Goal: Information Seeking & Learning: Understand process/instructions

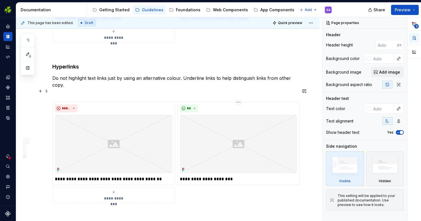
scroll to position [1907, 0]
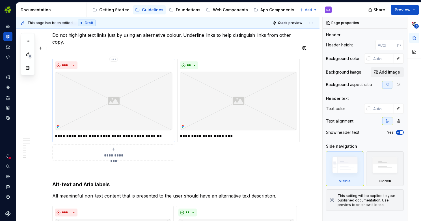
click at [117, 79] on img at bounding box center [114, 101] width 118 height 59
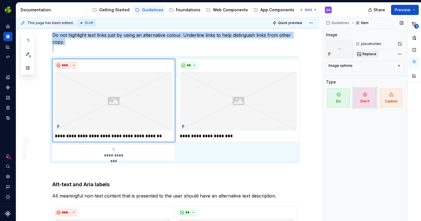
click at [367, 52] on span "Replace" at bounding box center [370, 54] width 14 height 5
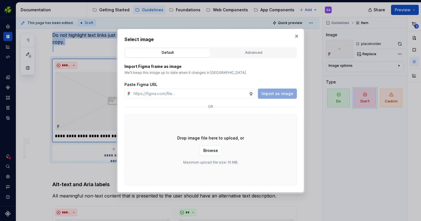
type textarea "*"
click at [162, 92] on input "text" at bounding box center [190, 94] width 118 height 10
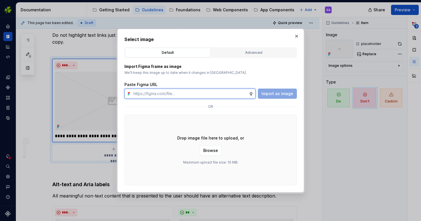
paste input "[URL][DOMAIN_NAME]"
type input "[URL][DOMAIN_NAME]"
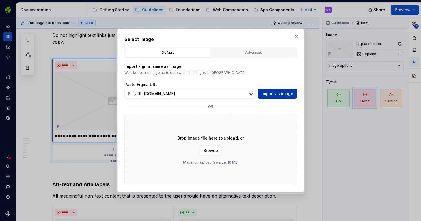
scroll to position [0, 0]
click at [267, 91] on span "Import as image" at bounding box center [278, 94] width 32 height 6
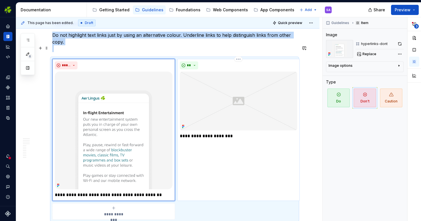
click at [242, 95] on img "To enrich screen reader interactions, please activate Accessibility in Grammarl…" at bounding box center [239, 101] width 118 height 59
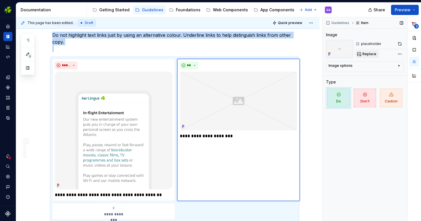
click at [375, 52] on span "Replace" at bounding box center [370, 54] width 14 height 5
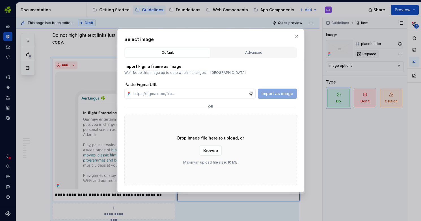
type textarea "*"
click at [171, 94] on input "text" at bounding box center [190, 94] width 118 height 10
type input "[URL][DOMAIN_NAME]"
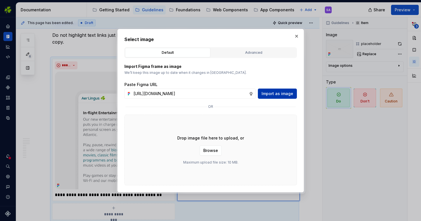
click at [279, 92] on span "Import as image" at bounding box center [278, 94] width 32 height 6
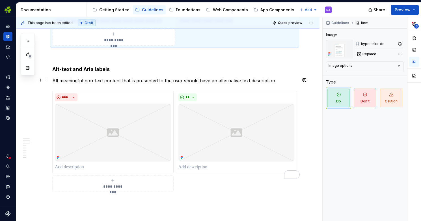
scroll to position [2083, 0]
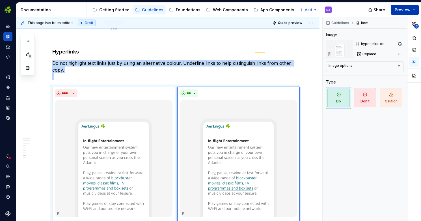
click at [405, 9] on span "Preview" at bounding box center [403, 10] width 16 height 6
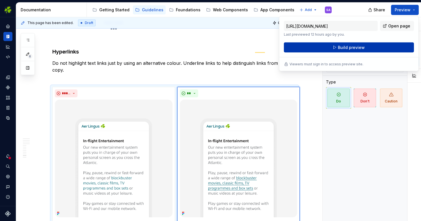
click at [358, 47] on span "Build preview" at bounding box center [351, 48] width 27 height 6
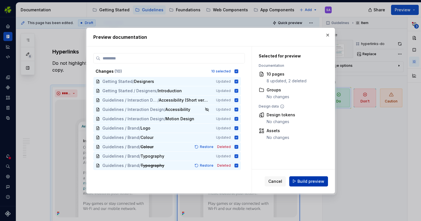
click at [307, 178] on button "Build preview" at bounding box center [308, 181] width 39 height 10
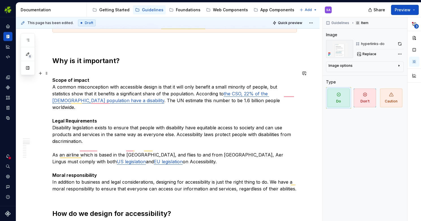
scroll to position [352, 0]
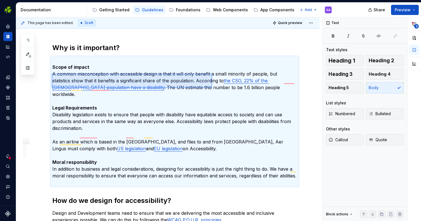
drag, startPoint x: 52, startPoint y: 74, endPoint x: 213, endPoint y: 90, distance: 162.1
click at [213, 90] on div "**********" at bounding box center [169, 119] width 306 height 204
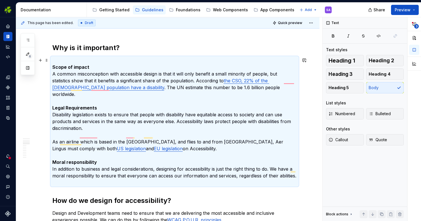
click at [211, 89] on p "Scope of impact A common misconception with accessible design is that it will o…" at bounding box center [174, 121] width 245 height 129
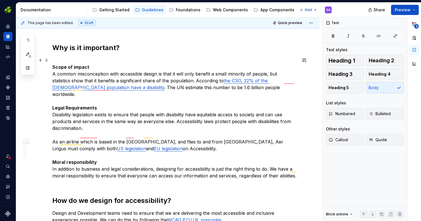
click at [211, 89] on p "Scope of impact A common misconception with accessible design is that it will o…" at bounding box center [174, 121] width 245 height 129
click at [226, 91] on p "Scope of impact A common misconception with accessible design is that it will o…" at bounding box center [174, 121] width 245 height 129
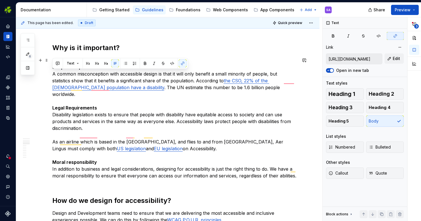
drag, startPoint x: 214, startPoint y: 88, endPoint x: 53, endPoint y: 74, distance: 161.0
click at [53, 74] on p "Scope of impact A common misconception with accessible design is that it will o…" at bounding box center [174, 121] width 245 height 129
copy p "A common misconception with accessible design is that it will only benefit a sm…"
type textarea "*"
click at [144, 81] on p "Scope of impact A common misconception with accessible design is that it will o…" at bounding box center [174, 121] width 245 height 129
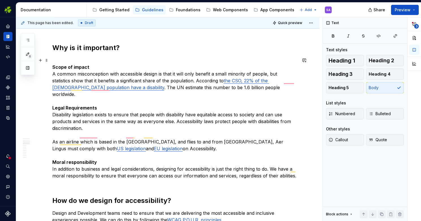
click at [213, 73] on p "Scope of impact A common misconception with accessible design is that it will o…" at bounding box center [174, 121] width 245 height 129
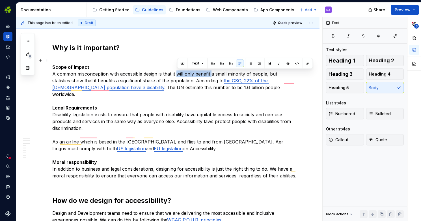
drag, startPoint x: 213, startPoint y: 73, endPoint x: 177, endPoint y: 75, distance: 36.5
click at [177, 75] on p "Scope of impact A common misconception with accessible design is that it will o…" at bounding box center [174, 121] width 245 height 129
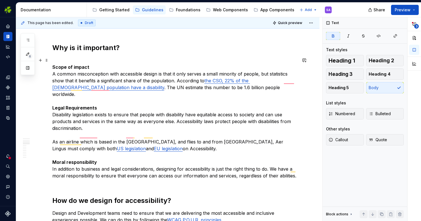
click at [204, 101] on p "Scope of impact A common misconception with accessible design is that it only s…" at bounding box center [174, 121] width 245 height 129
click at [218, 87] on p "Scope of impact A common misconception with accessible design is that it only s…" at bounding box center [174, 121] width 245 height 129
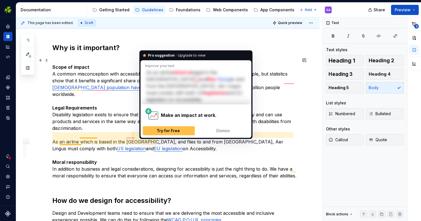
click at [142, 135] on p "Scope of impact A common misconception with accessible design is that it only s…" at bounding box center [174, 121] width 245 height 129
click at [152, 136] on p "Scope of impact A common misconception with accessible design is that it only s…" at bounding box center [174, 121] width 245 height 129
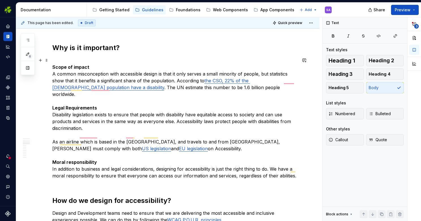
click at [172, 144] on p "Scope of impact A common misconception with accessible design is that it only s…" at bounding box center [174, 121] width 245 height 129
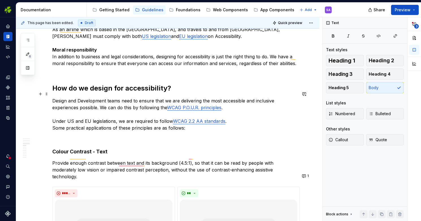
scroll to position [481, 0]
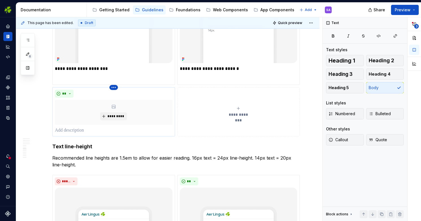
click at [114, 73] on html "EI Design SA Dataset Aer Lingus Documentation Accessibility guide for tree Page…" at bounding box center [210, 110] width 421 height 221
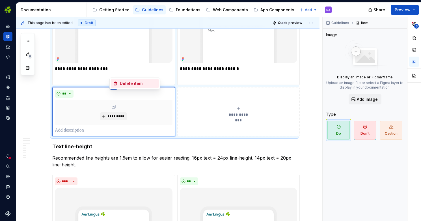
click at [126, 82] on div "Delete item" at bounding box center [138, 84] width 37 height 6
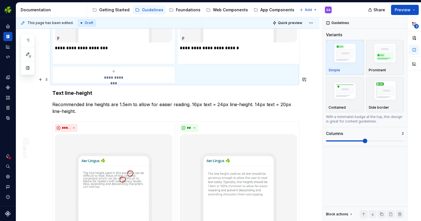
click at [53, 90] on h4 "Text line-height" at bounding box center [174, 93] width 245 height 7
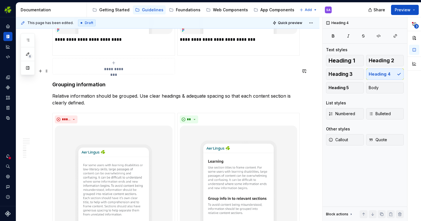
click at [53, 81] on h4 "Grouping information" at bounding box center [174, 84] width 245 height 7
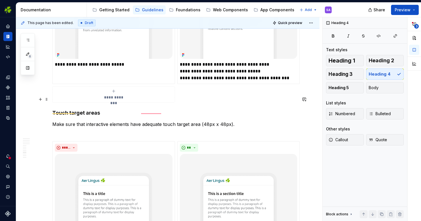
click at [53, 109] on h4 "Touch target areas" at bounding box center [174, 112] width 245 height 7
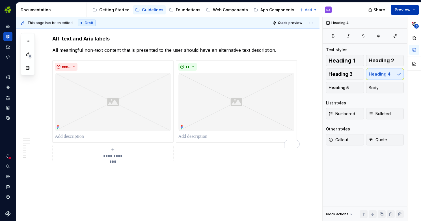
click at [405, 8] on span "Preview" at bounding box center [403, 10] width 16 height 6
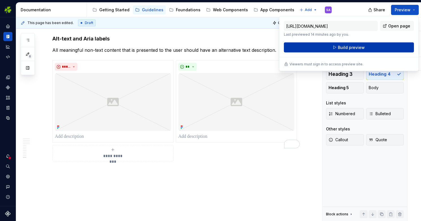
click at [349, 48] on span "Build preview" at bounding box center [351, 48] width 27 height 6
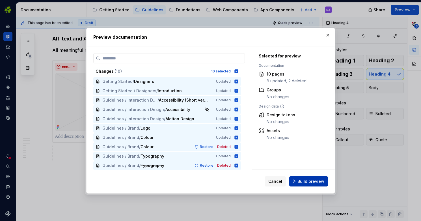
click at [312, 182] on span "Build preview" at bounding box center [311, 181] width 27 height 6
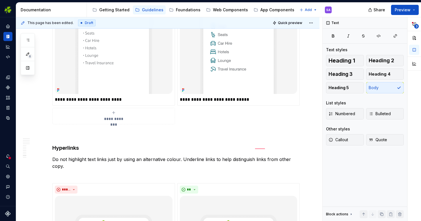
scroll to position [1843, 0]
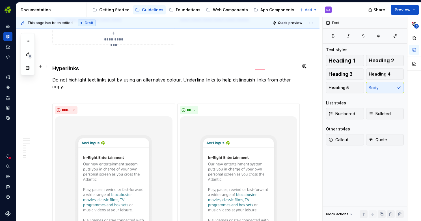
click at [66, 76] on p "Do not highlight text links just by using an alternative colour. Underline link…" at bounding box center [174, 86] width 245 height 20
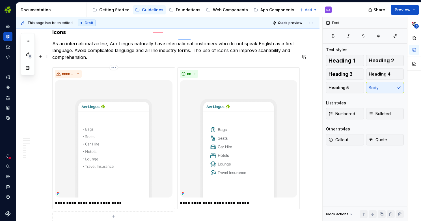
scroll to position [1641, 0]
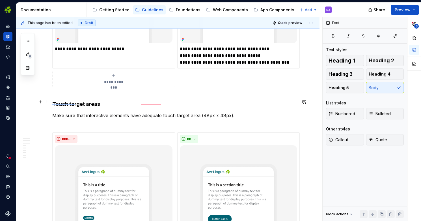
click at [82, 112] on p "Make sure that interactive elements have adequate touch target area (48px x 48p…" at bounding box center [174, 119] width 245 height 14
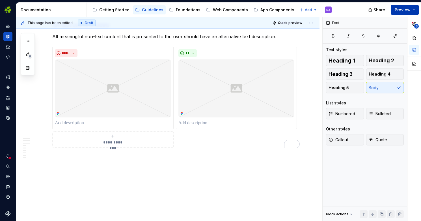
click at [405, 8] on span "Preview" at bounding box center [403, 10] width 16 height 6
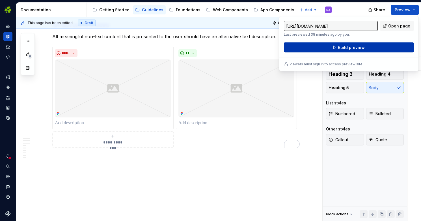
click at [362, 48] on span "Build preview" at bounding box center [351, 48] width 27 height 6
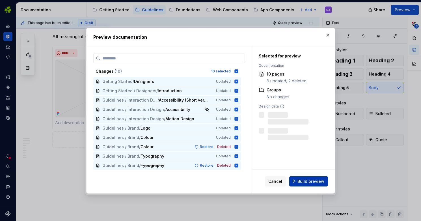
click at [308, 181] on span "Build preview" at bounding box center [311, 181] width 27 height 6
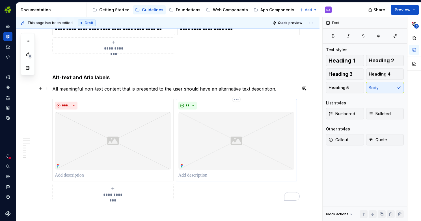
scroll to position [2093, 0]
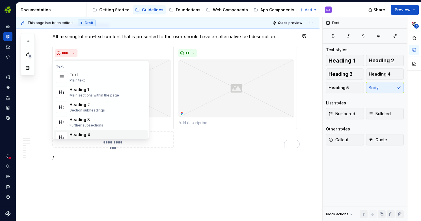
click at [102, 134] on div "Heading 4" at bounding box center [88, 135] width 37 height 6
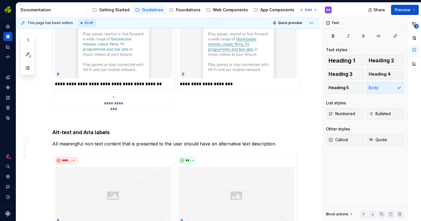
scroll to position [2114, 0]
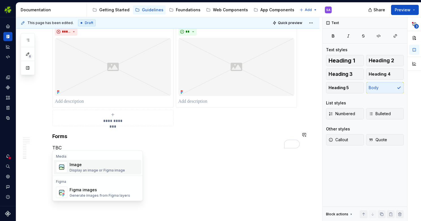
click at [82, 169] on div "Display an image or Figma image" at bounding box center [97, 170] width 55 height 5
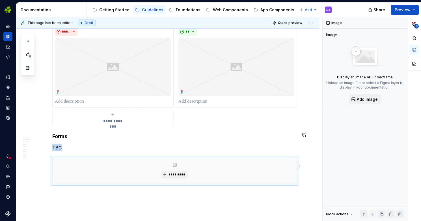
type textarea "*"
click at [175, 172] on span "*********" at bounding box center [176, 174] width 17 height 5
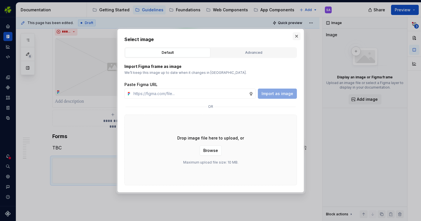
click at [297, 35] on button "button" at bounding box center [297, 36] width 8 height 8
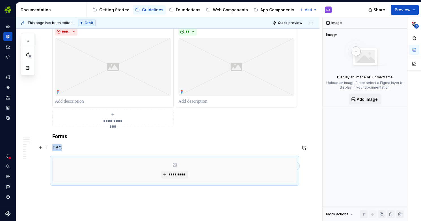
click at [161, 158] on div "*********" at bounding box center [175, 170] width 244 height 25
click at [105, 158] on div "*********" at bounding box center [175, 170] width 244 height 25
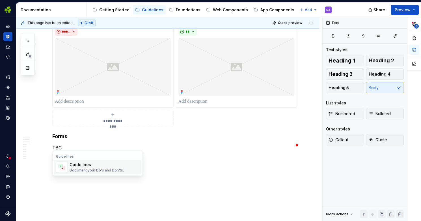
click at [85, 167] on div "Guidelines Document your Do's and Don'ts." at bounding box center [97, 167] width 54 height 11
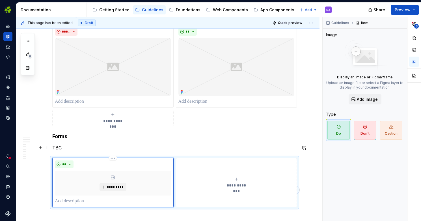
click at [98, 171] on div "*********" at bounding box center [113, 183] width 116 height 25
click at [111, 185] on span "*********" at bounding box center [115, 187] width 17 height 5
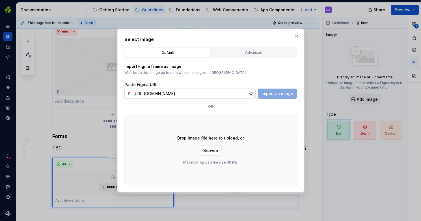
scroll to position [0, 126]
type input "[URL][DOMAIN_NAME]"
click at [279, 93] on span "Import as image" at bounding box center [278, 94] width 32 height 6
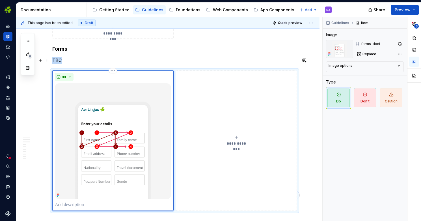
scroll to position [2204, 0]
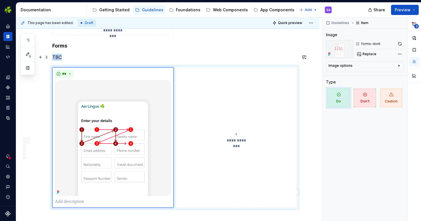
click at [232, 102] on button "**********" at bounding box center [236, 137] width 121 height 141
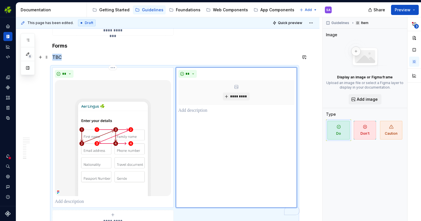
click at [87, 198] on p "To enrich screen reader interactions, please activate Accessibility in Grammarl…" at bounding box center [113, 201] width 116 height 7
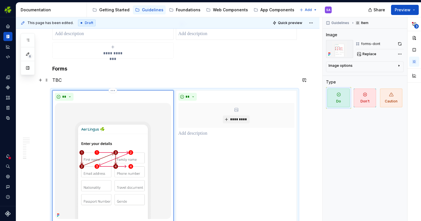
scroll to position [2176, 0]
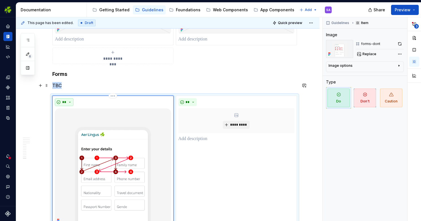
click at [70, 98] on button "**" at bounding box center [64, 102] width 19 height 8
click at [70, 108] on span "Don't" at bounding box center [80, 109] width 48 height 9
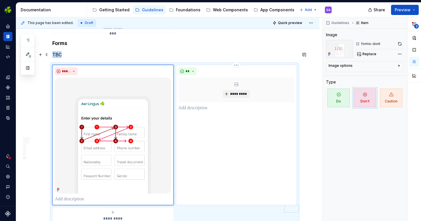
scroll to position [2222, 0]
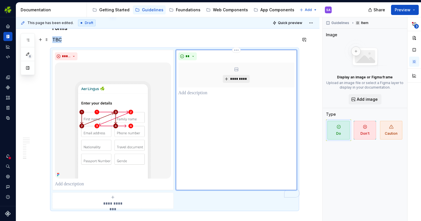
click at [239, 77] on span "*********" at bounding box center [238, 79] width 17 height 5
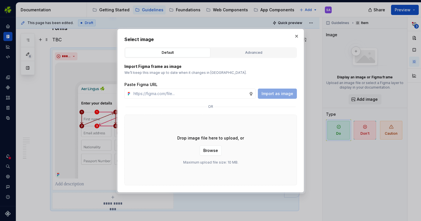
type textarea "*"
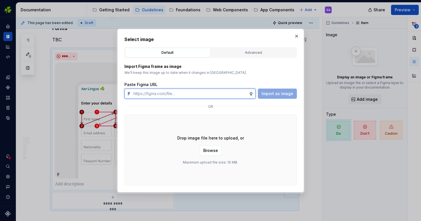
click at [174, 95] on input "text" at bounding box center [190, 94] width 118 height 10
paste input "[URL][DOMAIN_NAME]"
type input "[URL][DOMAIN_NAME]"
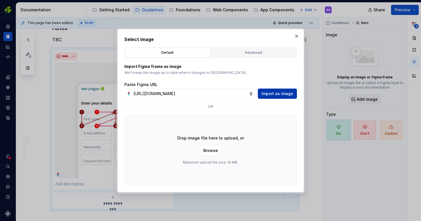
scroll to position [0, 0]
click at [276, 92] on span "Import as image" at bounding box center [278, 94] width 32 height 6
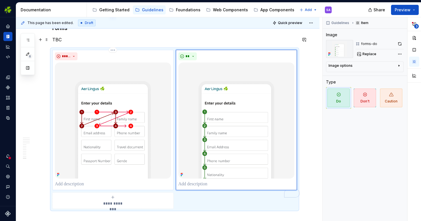
click at [79, 181] on p "To enrich screen reader interactions, please activate Accessibility in Grammarl…" at bounding box center [113, 184] width 116 height 7
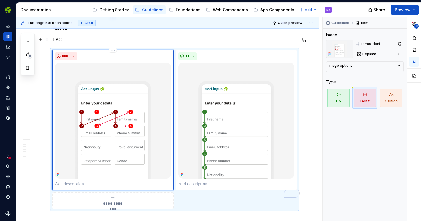
type textarea "*"
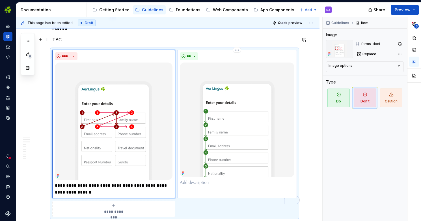
click at [182, 179] on p "To enrich screen reader interactions, please activate Accessibility in Grammarl…" at bounding box center [237, 182] width 115 height 7
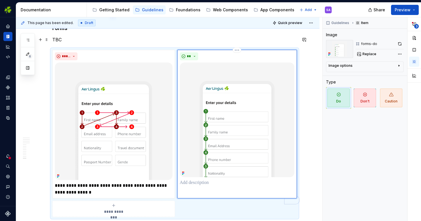
type textarea "*"
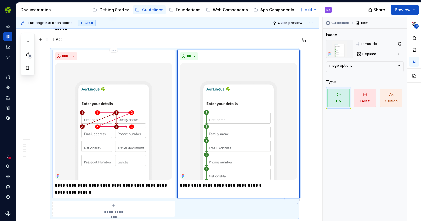
click at [109, 182] on p "**********" at bounding box center [114, 189] width 118 height 14
click at [145, 182] on p "**********" at bounding box center [114, 189] width 118 height 14
click at [262, 182] on p "**********" at bounding box center [239, 185] width 118 height 7
click at [264, 182] on p "**********" at bounding box center [239, 185] width 118 height 7
click at [259, 182] on p "**********" at bounding box center [239, 185] width 118 height 7
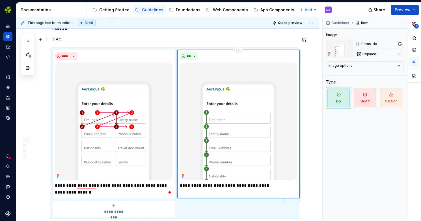
scroll to position [2222, 0]
click at [265, 182] on p "**********" at bounding box center [239, 185] width 118 height 7
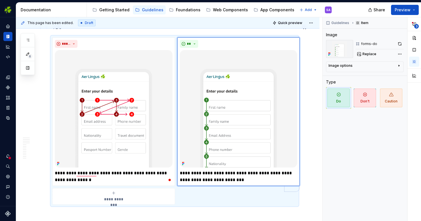
scroll to position [2237, 0]
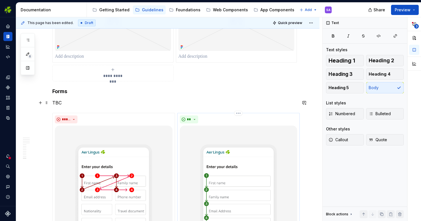
scroll to position [2159, 0]
click at [61, 99] on p "TBC" at bounding box center [174, 102] width 245 height 7
click at [132, 99] on p "Use a single-column format." at bounding box center [174, 102] width 245 height 7
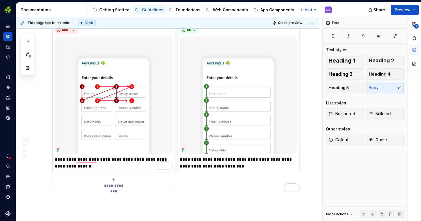
scroll to position [2255, 0]
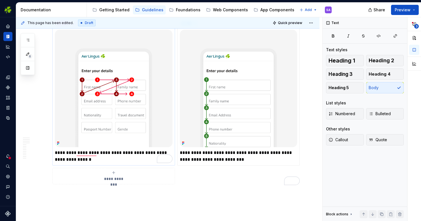
click at [97, 149] on p "**********" at bounding box center [114, 156] width 118 height 14
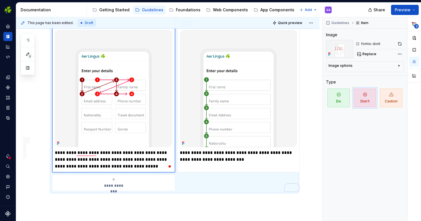
click at [247, 149] on p "**********" at bounding box center [239, 156] width 118 height 14
click at [244, 149] on p "**********" at bounding box center [239, 156] width 118 height 14
click at [248, 149] on p "**********" at bounding box center [239, 156] width 118 height 14
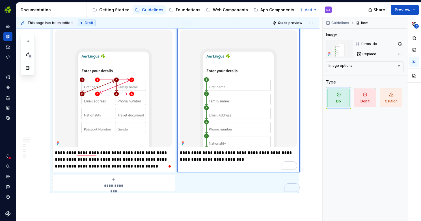
click at [199, 149] on p "**********" at bounding box center [239, 159] width 118 height 20
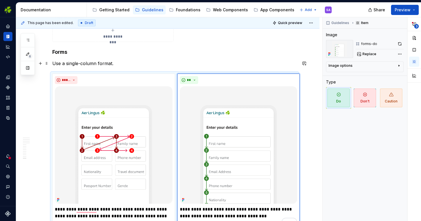
scroll to position [2196, 0]
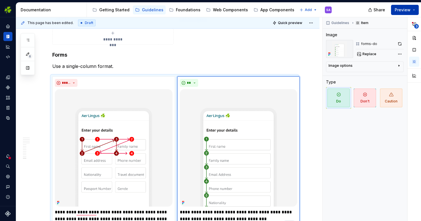
click at [408, 9] on span "Preview" at bounding box center [403, 10] width 16 height 6
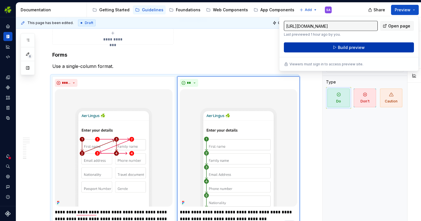
click at [352, 46] on span "Build preview" at bounding box center [351, 48] width 27 height 6
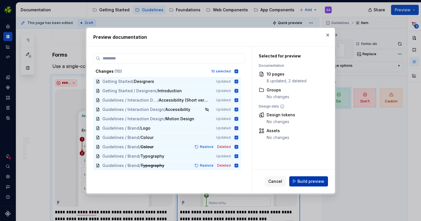
click at [311, 182] on span "Build preview" at bounding box center [311, 181] width 27 height 6
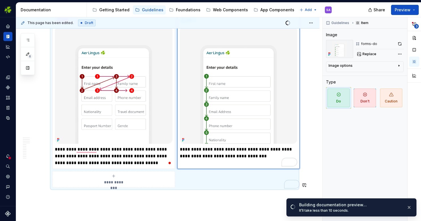
scroll to position [2284, 0]
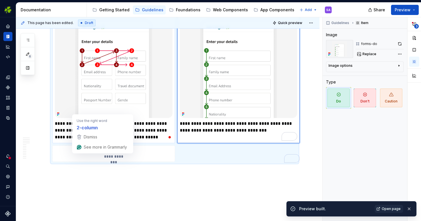
click at [80, 120] on p "**********" at bounding box center [114, 130] width 118 height 20
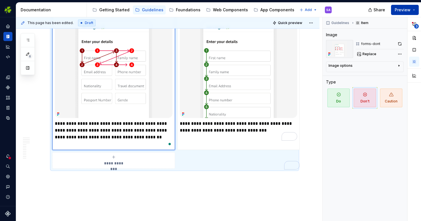
click at [401, 10] on span "Preview" at bounding box center [403, 10] width 16 height 6
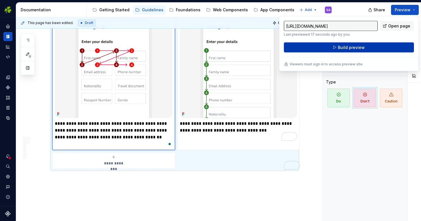
click at [356, 47] on span "Build preview" at bounding box center [351, 48] width 27 height 6
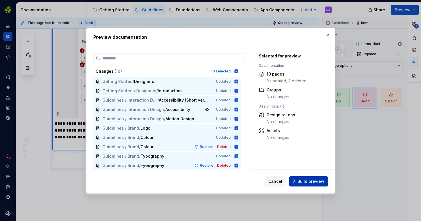
click at [307, 181] on span "Build preview" at bounding box center [311, 181] width 27 height 6
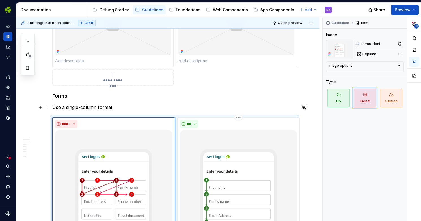
scroll to position [2134, 0]
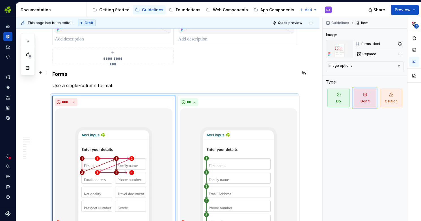
click at [100, 82] on p "Use a single-column format." at bounding box center [174, 85] width 245 height 7
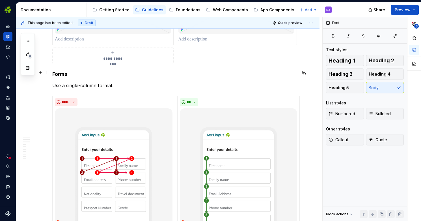
click at [113, 82] on p "Use a single-column format." at bounding box center [174, 85] width 245 height 7
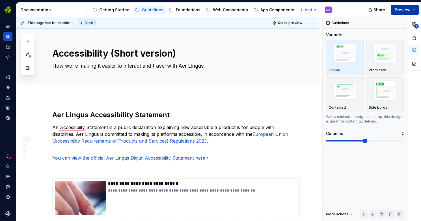
click at [402, 12] on span "Preview" at bounding box center [403, 10] width 16 height 6
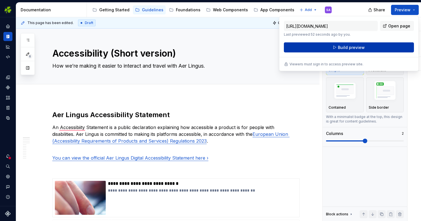
click at [360, 47] on span "Build preview" at bounding box center [351, 48] width 27 height 6
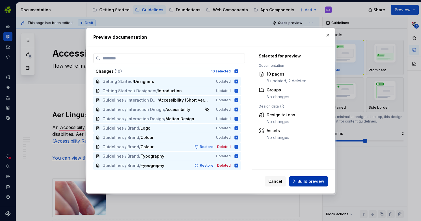
click at [315, 180] on span "Build preview" at bounding box center [311, 181] width 27 height 6
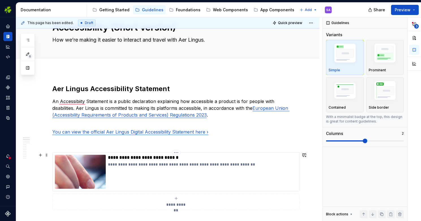
scroll to position [11, 0]
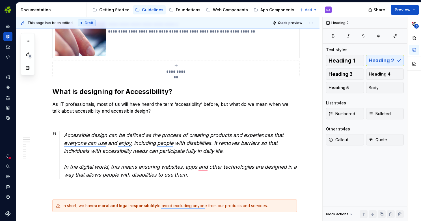
scroll to position [159, 0]
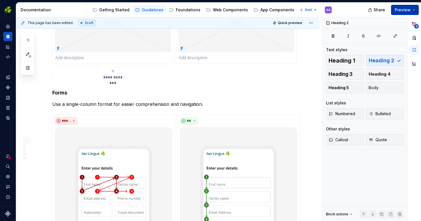
click at [403, 10] on span "Preview" at bounding box center [403, 10] width 16 height 6
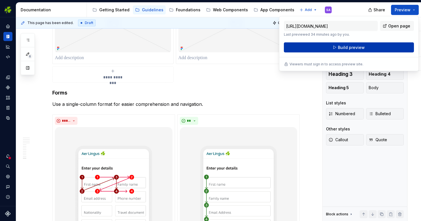
click at [345, 48] on span "Build preview" at bounding box center [351, 48] width 27 height 6
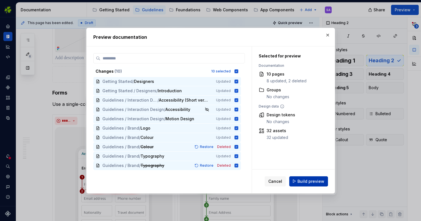
click at [313, 180] on span "Build preview" at bounding box center [311, 181] width 27 height 6
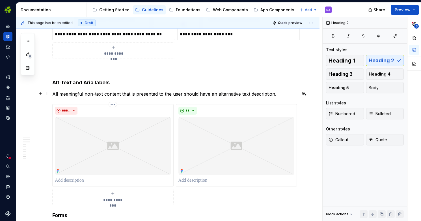
scroll to position [2026, 0]
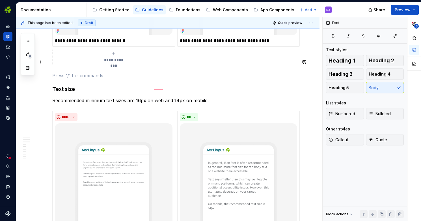
click at [87, 72] on p "To enrich screen reader interactions, please activate Accessibility in Grammarl…" at bounding box center [174, 75] width 245 height 7
click at [48, 100] on span at bounding box center [46, 100] width 5 height 8
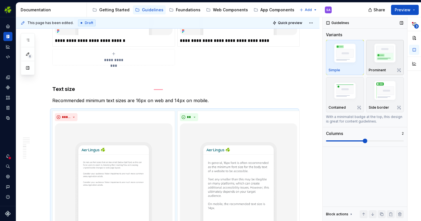
click at [386, 57] on img "button" at bounding box center [385, 54] width 33 height 25
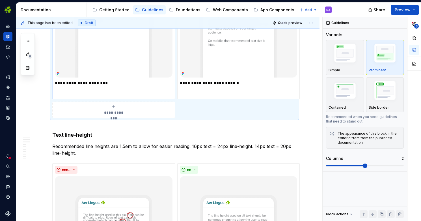
scroll to position [918, 0]
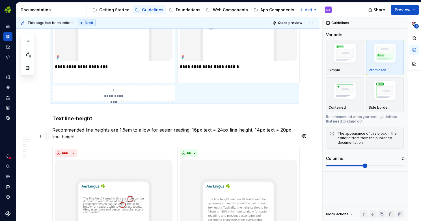
click at [48, 136] on span at bounding box center [46, 136] width 5 height 8
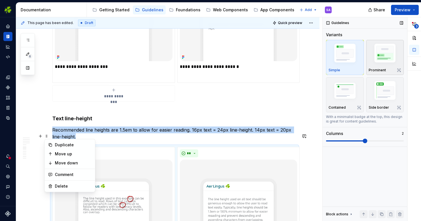
click at [390, 50] on img "button" at bounding box center [385, 54] width 33 height 25
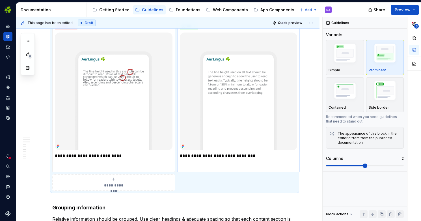
scroll to position [1110, 0]
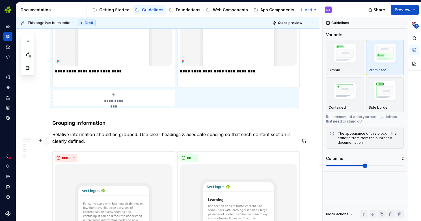
click at [48, 142] on span at bounding box center [46, 141] width 5 height 8
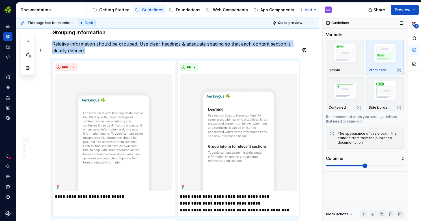
click at [389, 43] on img "button" at bounding box center [385, 54] width 33 height 25
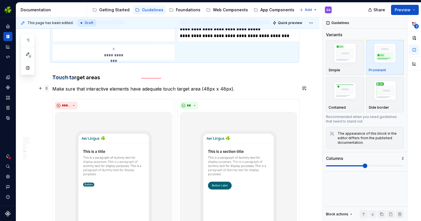
click at [47, 90] on span at bounding box center [46, 88] width 5 height 8
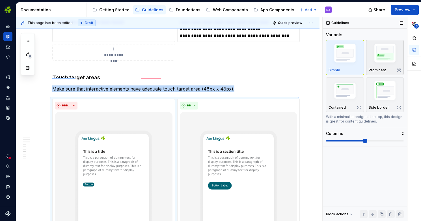
click at [392, 63] on img "button" at bounding box center [385, 54] width 33 height 25
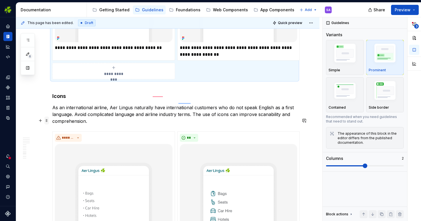
click at [46, 120] on span at bounding box center [46, 121] width 5 height 8
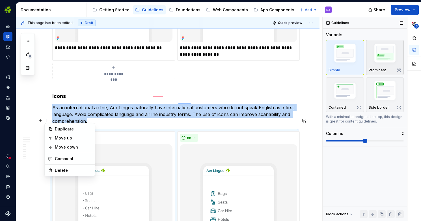
click at [386, 48] on img "button" at bounding box center [385, 54] width 33 height 25
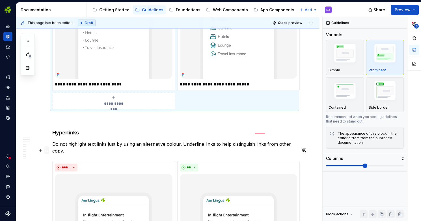
click at [47, 152] on span at bounding box center [46, 150] width 5 height 8
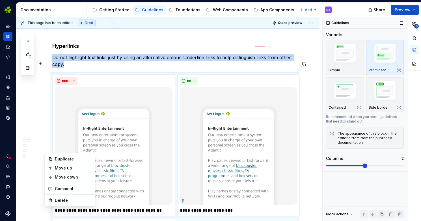
click at [388, 51] on img "button" at bounding box center [385, 54] width 33 height 25
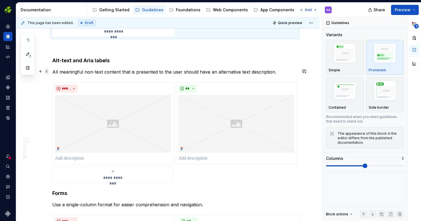
click at [46, 69] on span at bounding box center [46, 71] width 5 height 8
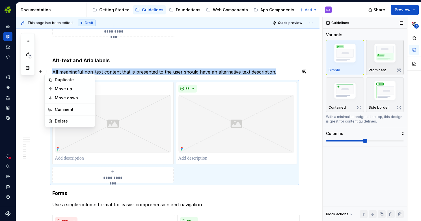
click at [388, 50] on img "button" at bounding box center [385, 54] width 33 height 25
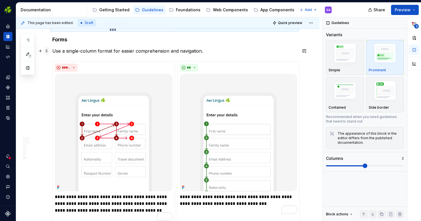
click at [48, 51] on span at bounding box center [46, 51] width 5 height 8
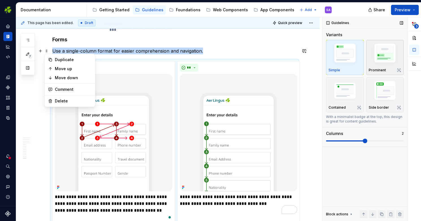
click at [388, 48] on img "button" at bounding box center [385, 54] width 33 height 25
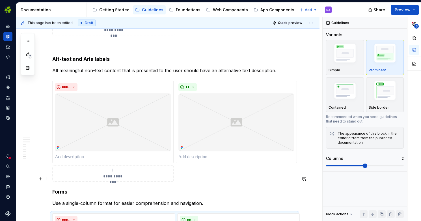
click at [53, 188] on h4 "Forms" at bounding box center [174, 191] width 245 height 7
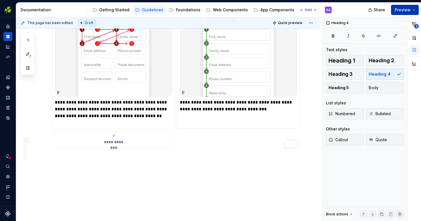
click at [405, 10] on span "Preview" at bounding box center [403, 10] width 16 height 6
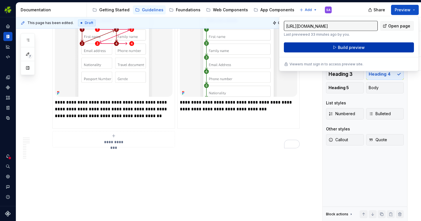
click at [351, 48] on span "Build preview" at bounding box center [351, 48] width 27 height 6
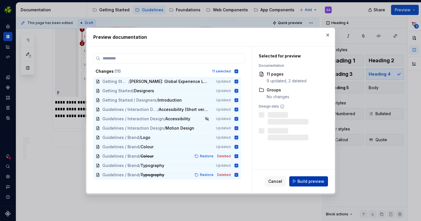
click at [318, 182] on span "Build preview" at bounding box center [311, 181] width 27 height 6
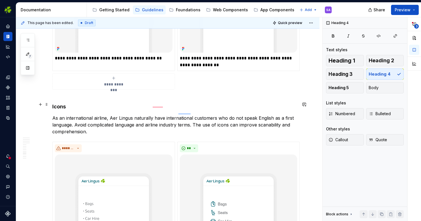
scroll to position [1556, 0]
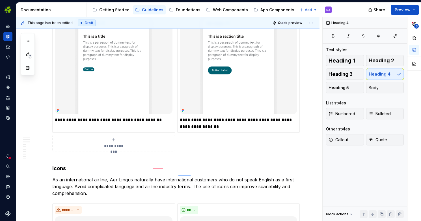
type textarea "*"
